Goal: Task Accomplishment & Management: Use online tool/utility

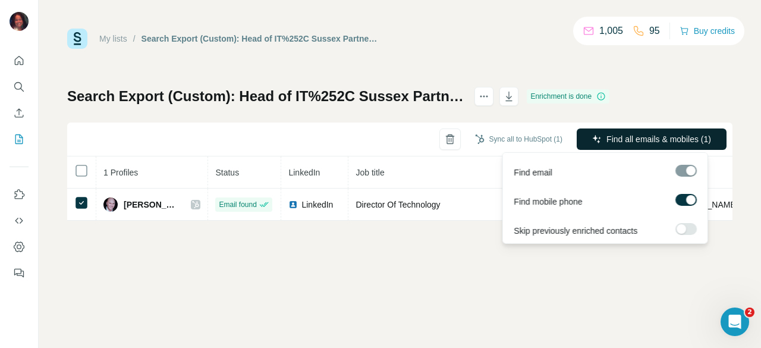
click at [666, 144] on span "Find all emails & mobiles (1)" at bounding box center [658, 139] width 105 height 12
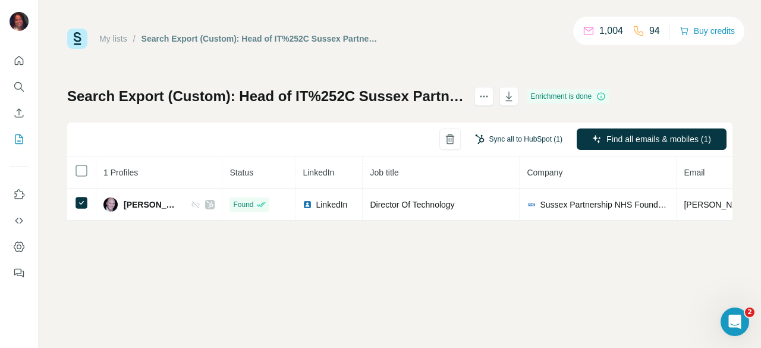
click at [521, 139] on button "Sync all to HubSpot (1)" at bounding box center [519, 139] width 104 height 18
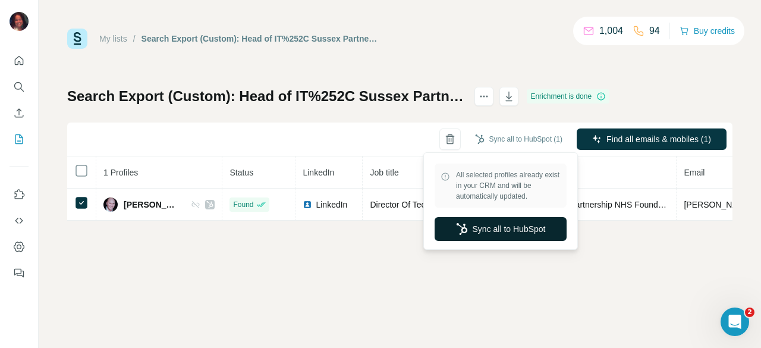
click at [490, 228] on button "Sync all to HubSpot" at bounding box center [501, 229] width 132 height 24
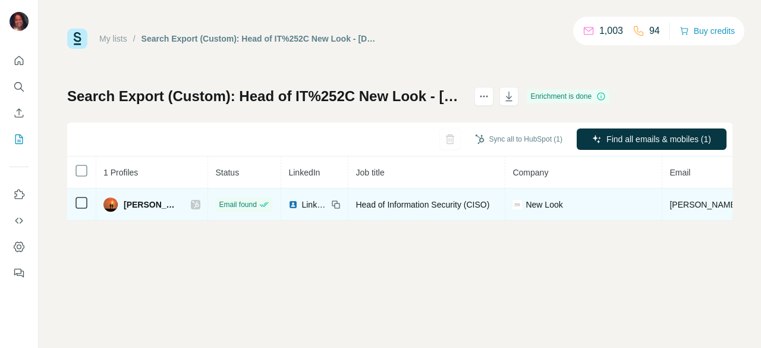
click at [80, 209] on icon at bounding box center [81, 203] width 14 height 14
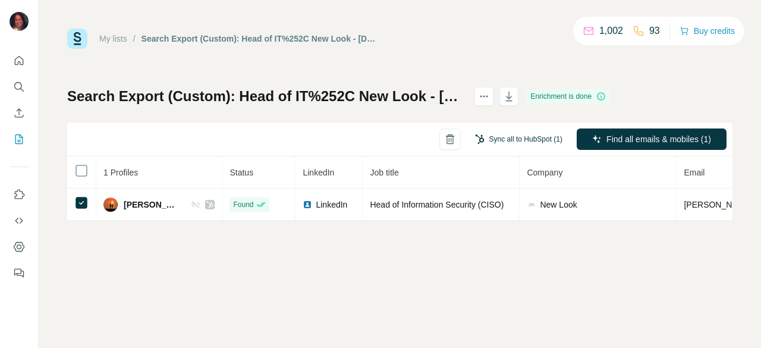
click at [524, 141] on button "Sync all to HubSpot (1)" at bounding box center [519, 139] width 104 height 18
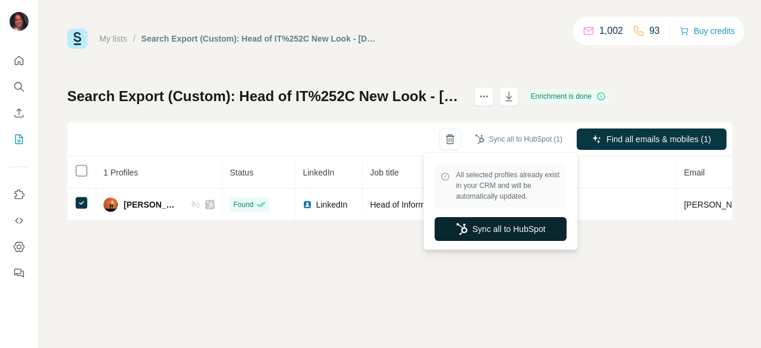
click at [506, 225] on button "Sync all to HubSpot" at bounding box center [501, 229] width 132 height 24
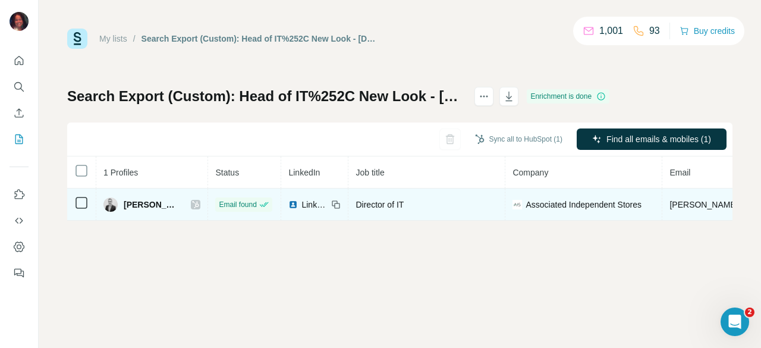
click at [75, 199] on icon at bounding box center [81, 203] width 14 height 14
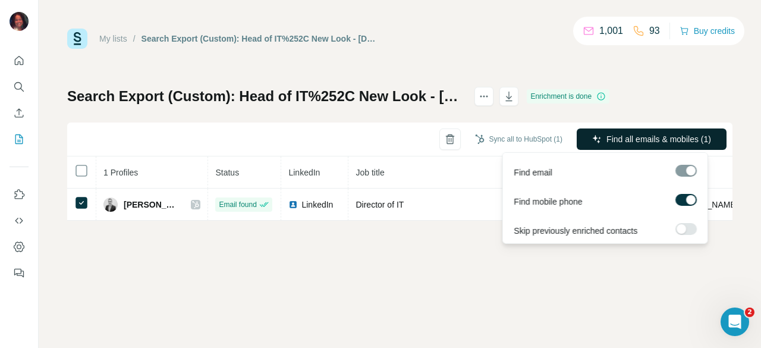
click at [651, 139] on span "Find all emails & mobiles (1)" at bounding box center [658, 139] width 105 height 12
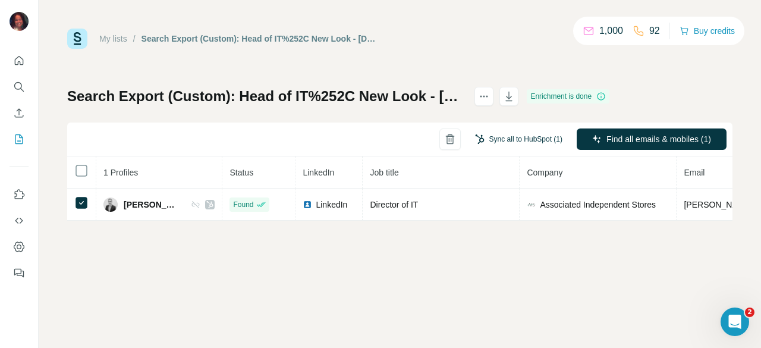
click at [514, 142] on button "Sync all to HubSpot (1)" at bounding box center [519, 139] width 104 height 18
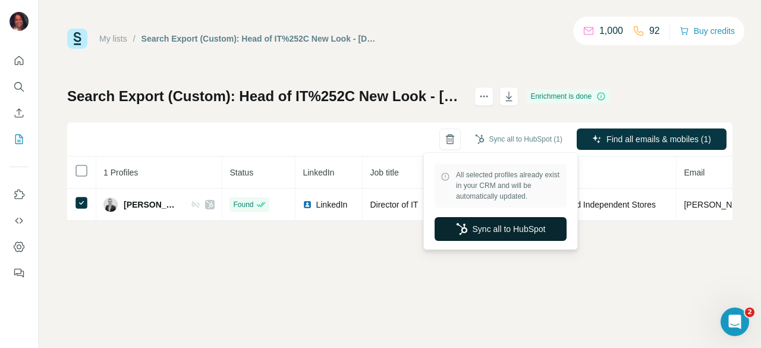
click at [495, 225] on button "Sync all to HubSpot" at bounding box center [501, 229] width 132 height 24
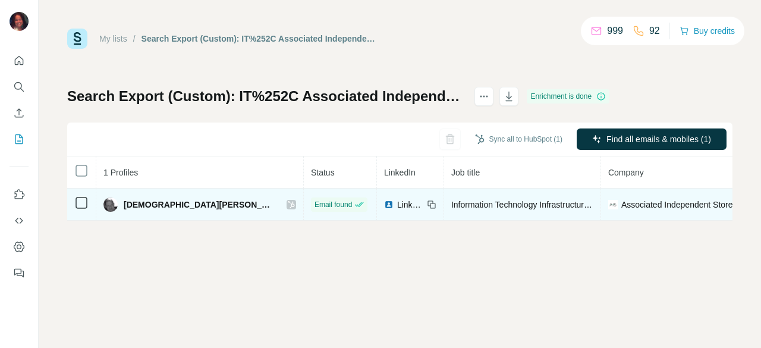
click at [87, 202] on icon at bounding box center [81, 203] width 14 height 14
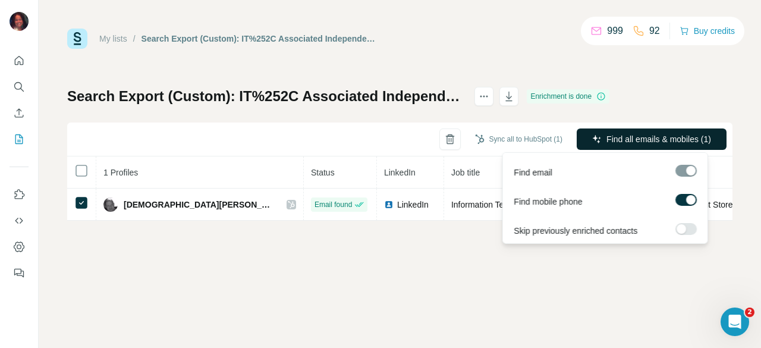
click at [672, 143] on span "Find all emails & mobiles (1)" at bounding box center [658, 139] width 105 height 12
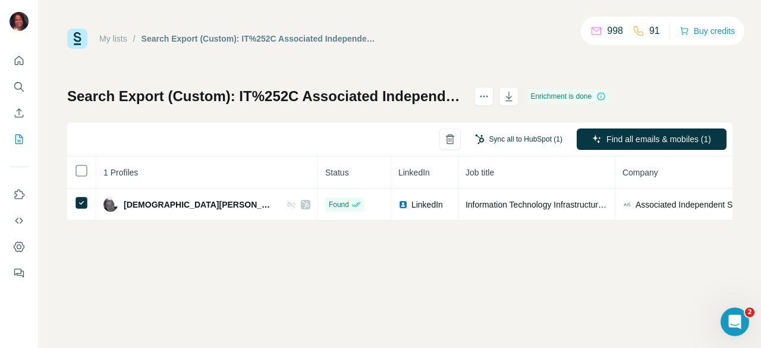
click at [537, 139] on button "Sync all to HubSpot (1)" at bounding box center [519, 139] width 104 height 18
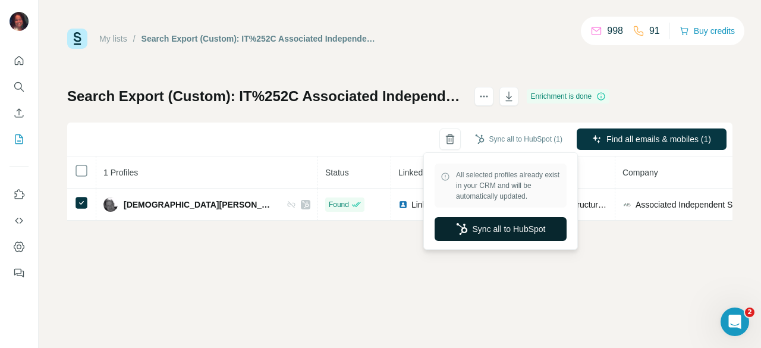
click at [483, 225] on button "Sync all to HubSpot" at bounding box center [501, 229] width 132 height 24
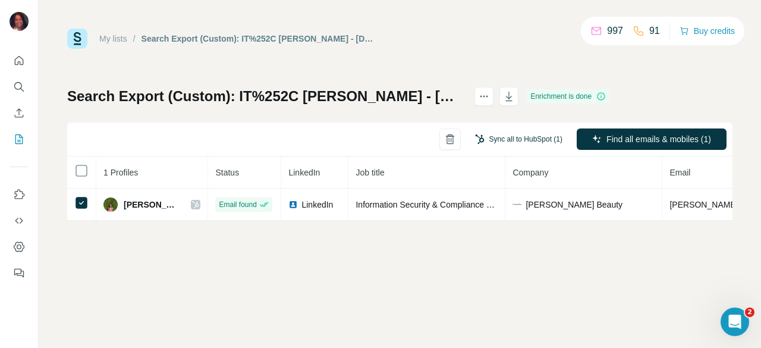
click at [524, 137] on button "Sync all to HubSpot (1)" at bounding box center [519, 139] width 104 height 18
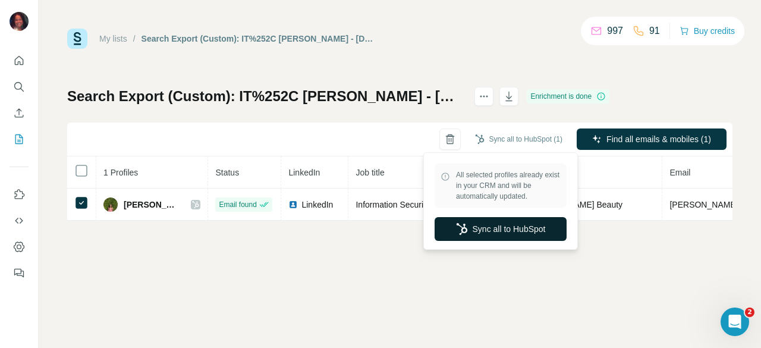
click at [512, 221] on button "Sync all to HubSpot" at bounding box center [501, 229] width 132 height 24
